Goal: Complete application form: Complete application form

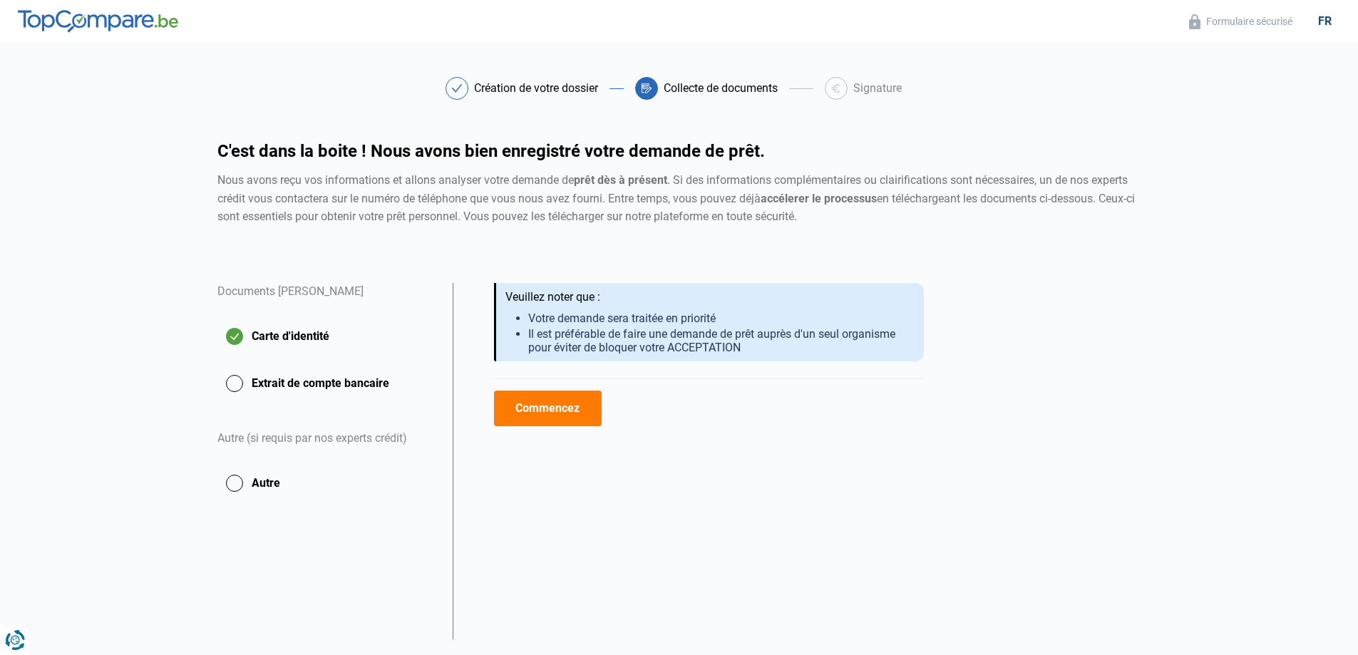
click at [549, 404] on button "Commencez" at bounding box center [548, 409] width 108 height 36
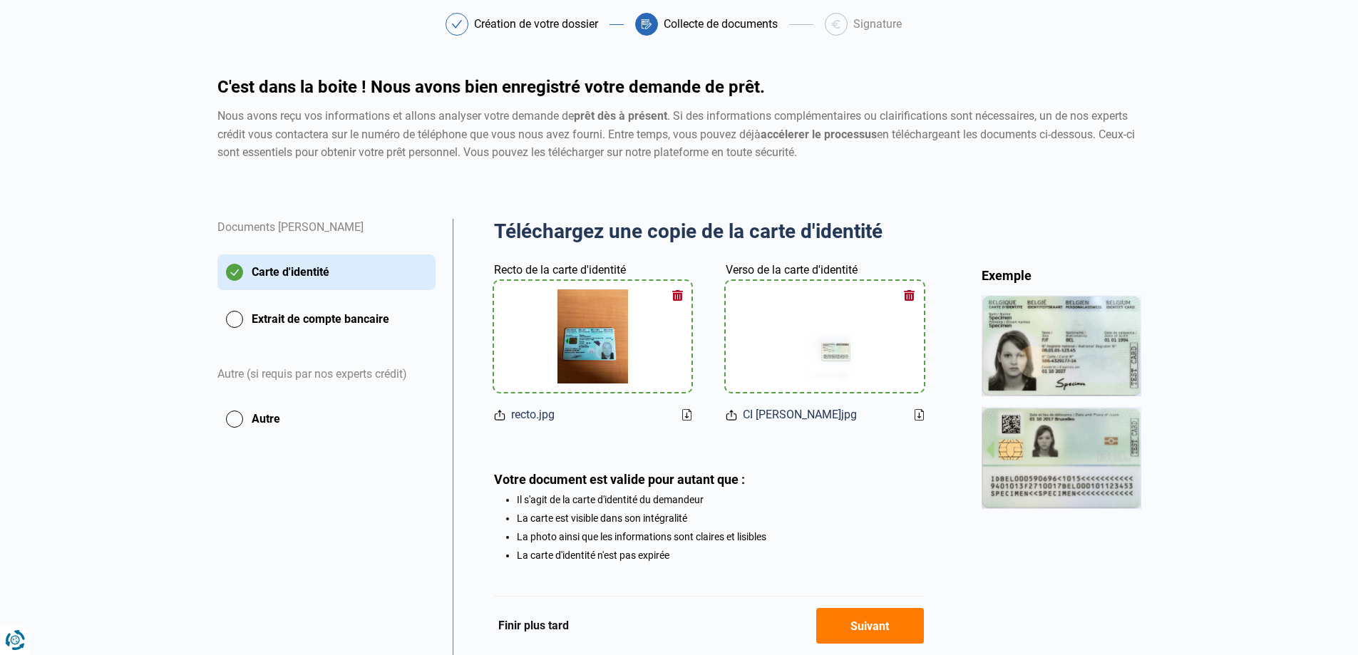
scroll to position [129, 0]
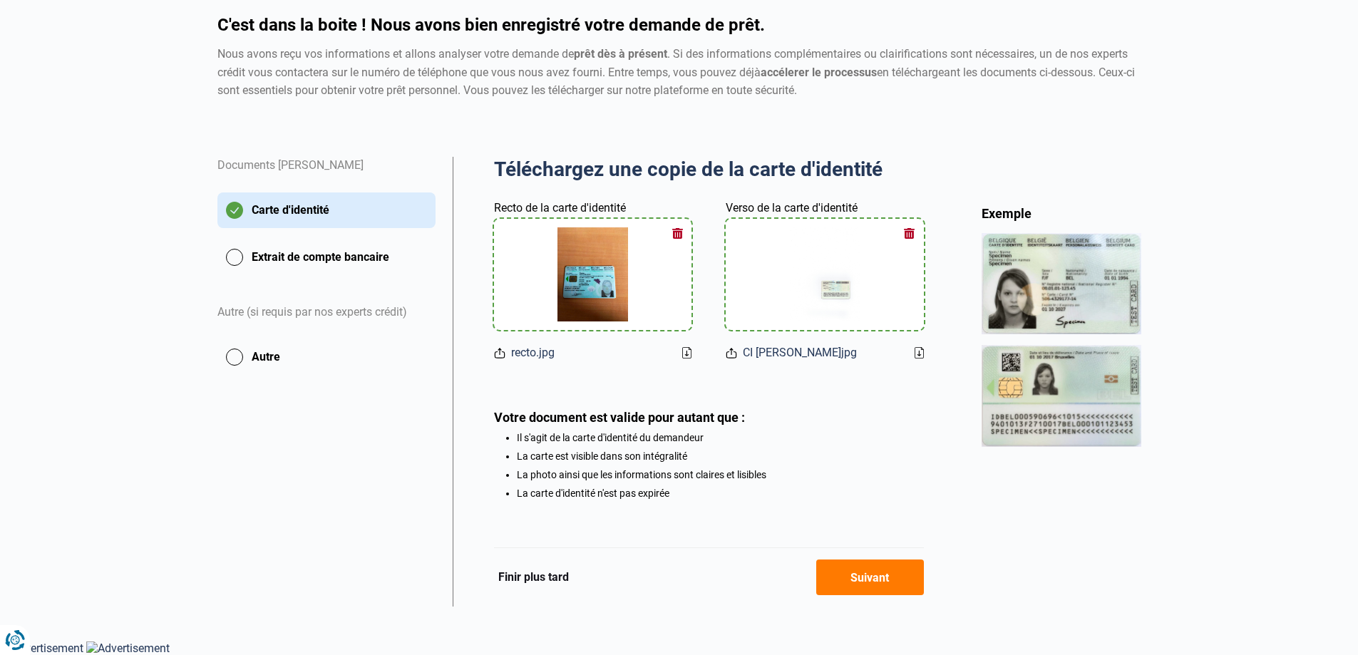
click at [874, 578] on button "Suivant" at bounding box center [870, 578] width 108 height 36
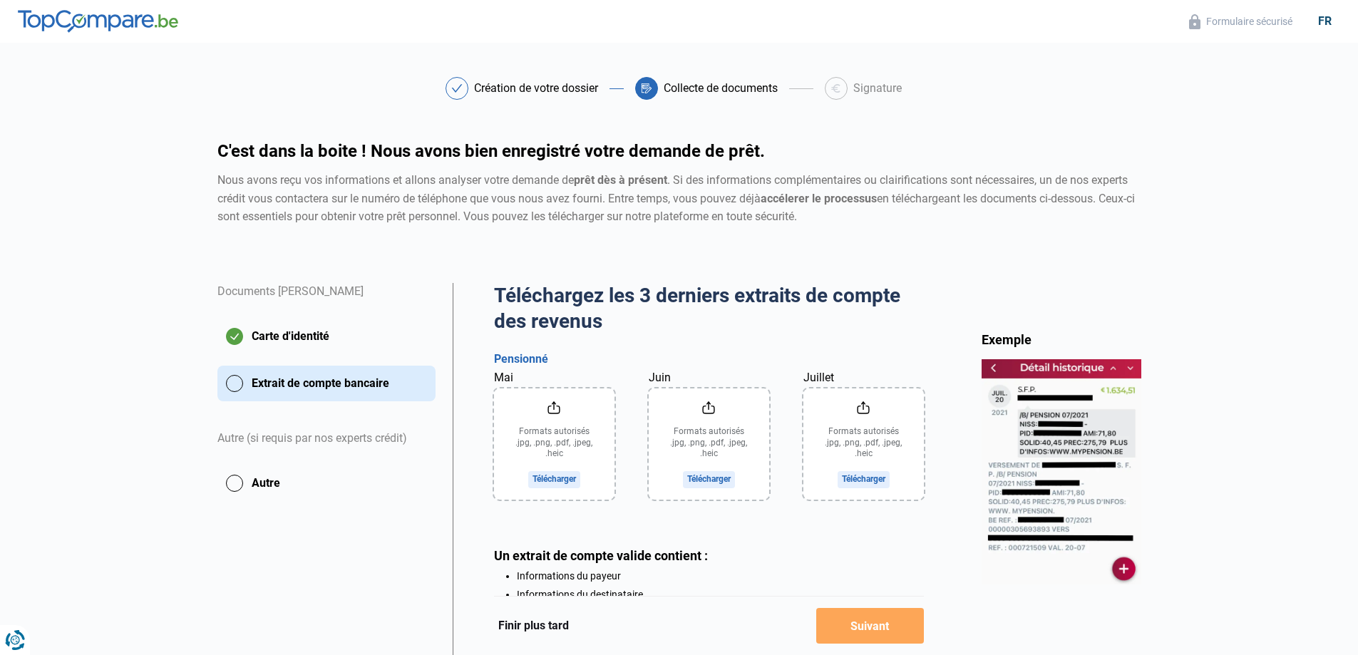
click at [560, 473] on input "Mai" at bounding box center [554, 443] width 120 height 111
